Goal: Communication & Community: Participate in discussion

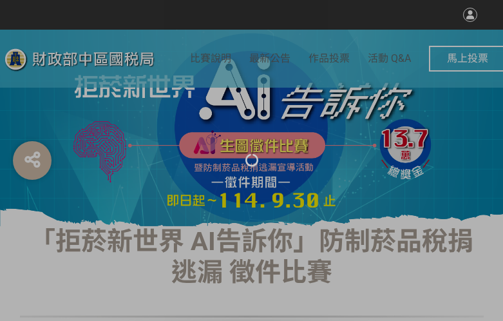
select select "vote"
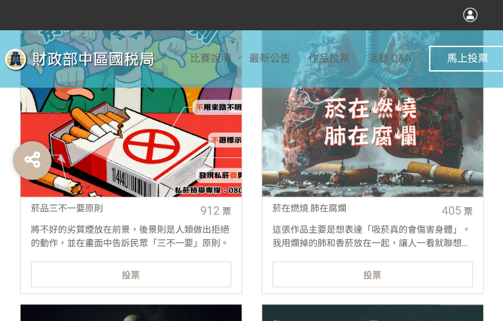
scroll to position [580, 0]
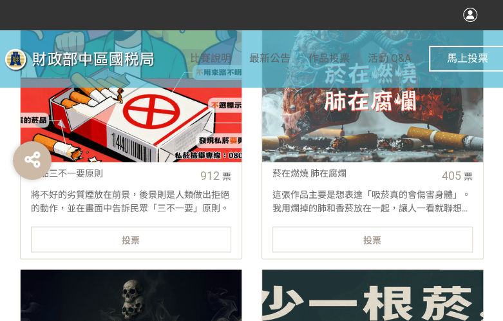
click at [187, 233] on div "投票" at bounding box center [131, 239] width 200 height 26
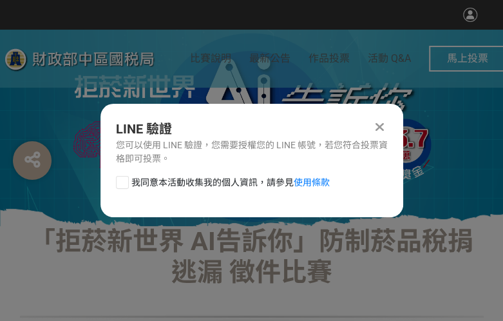
scroll to position [0, 0]
click at [122, 182] on div at bounding box center [122, 182] width 13 height 13
checkbox input "true"
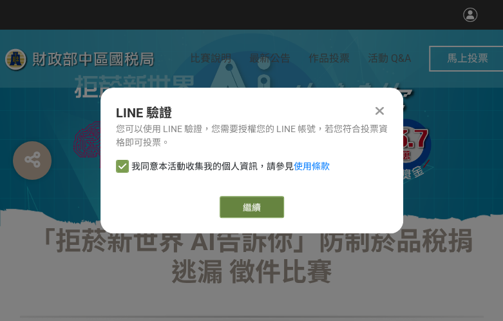
click at [240, 207] on button "繼續" at bounding box center [252, 207] width 64 height 22
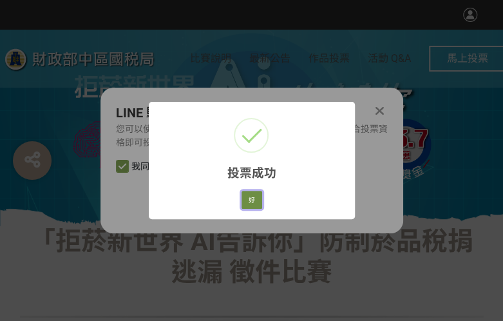
click at [253, 199] on button "好" at bounding box center [252, 200] width 21 height 18
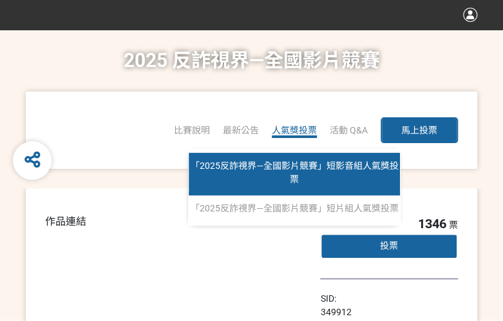
click at [304, 172] on link "「2025反詐視界—全國影片競賽」短影音組人氣獎投票" at bounding box center [294, 174] width 211 height 43
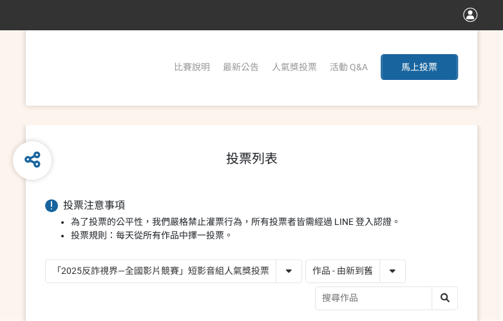
scroll to position [64, 0]
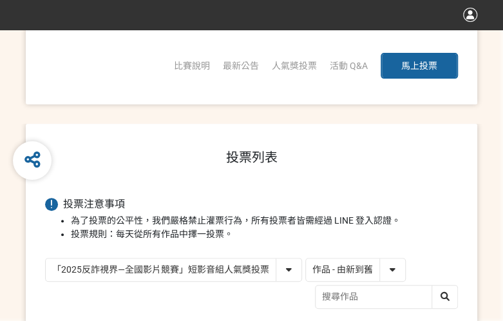
click at [331, 270] on select "作品 - 由新到舊 作品 - 由舊到新 票數 - 由多到少 票數 - 由少到多" at bounding box center [355, 269] width 99 height 23
select select "vote"
click at [306, 258] on select "作品 - 由新到舊 作品 - 由舊到新 票數 - 由多到少 票數 - 由少到多" at bounding box center [355, 269] width 99 height 23
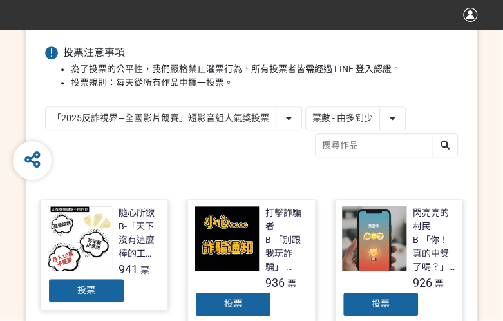
scroll to position [258, 0]
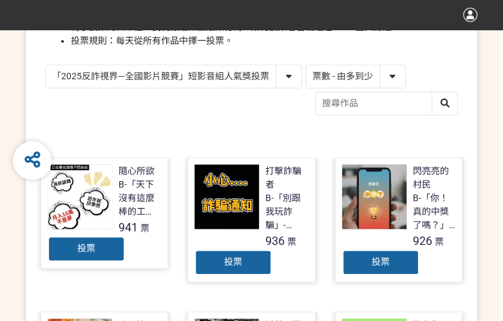
click at [235, 257] on span "投票" at bounding box center [233, 262] width 18 height 10
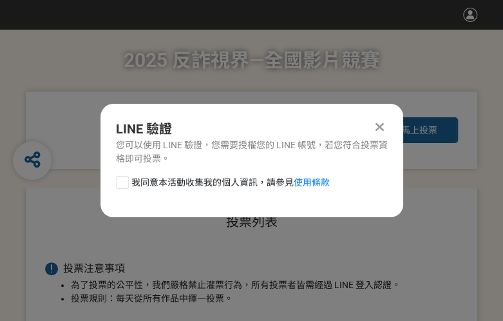
scroll to position [0, 0]
click at [126, 182] on div at bounding box center [122, 182] width 13 height 13
checkbox input "true"
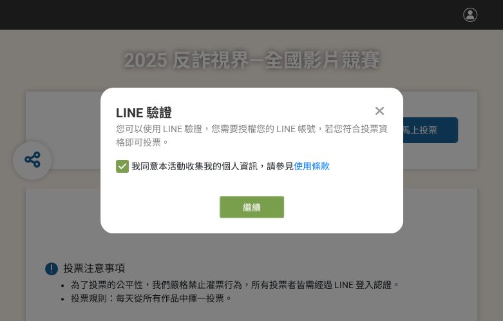
click at [258, 204] on button "繼續" at bounding box center [252, 207] width 64 height 22
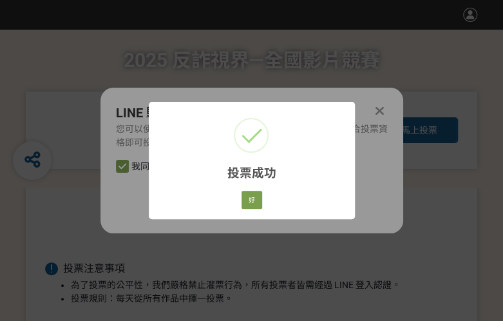
click at [237, 196] on div "投票成功 × 好 Cancel" at bounding box center [252, 160] width 206 height 117
click at [249, 207] on button "好" at bounding box center [252, 200] width 21 height 18
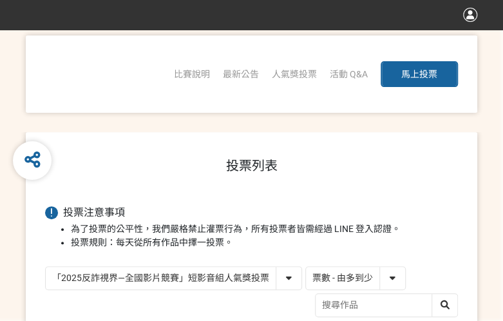
scroll to position [184, 0]
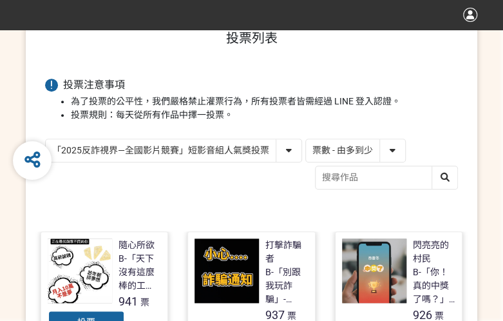
click at [171, 150] on select "「2025反詐視界—全國影片競賽」短影音組人氣獎投票 「2025反詐視界—全國影片競賽」短片組人氣獎投票" at bounding box center [174, 150] width 256 height 23
select select "13146"
click at [46, 139] on select "「2025反詐視界—全國影片競賽」短影音組人氣獎投票 「2025反詐視界—全國影片競賽」短片組人氣獎投票" at bounding box center [174, 150] width 256 height 23
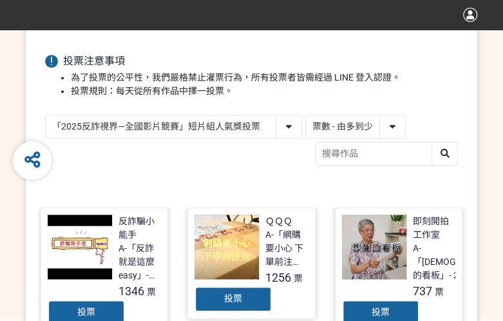
scroll to position [258, 0]
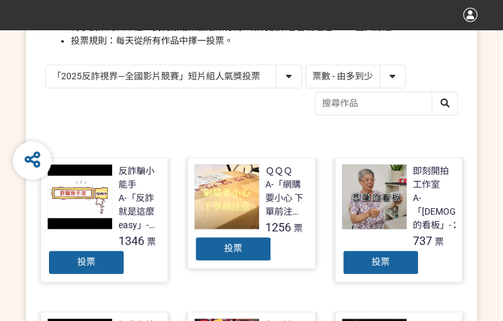
click at [259, 252] on div "投票" at bounding box center [233, 249] width 77 height 26
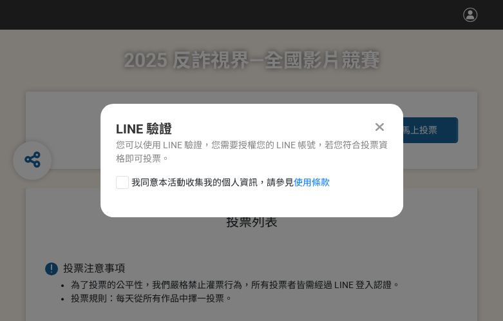
scroll to position [0, 0]
click at [124, 186] on div at bounding box center [122, 182] width 13 height 13
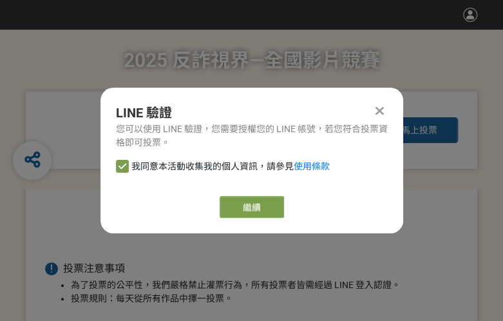
checkbox input "true"
click at [255, 211] on button "繼續" at bounding box center [252, 207] width 64 height 22
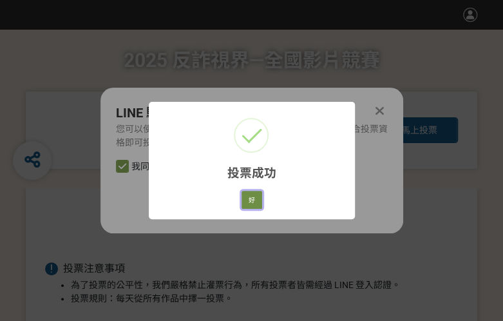
drag, startPoint x: 253, startPoint y: 202, endPoint x: 360, endPoint y: 202, distance: 106.4
click at [254, 201] on button "好" at bounding box center [252, 200] width 21 height 18
